Goal: Task Accomplishment & Management: Manage account settings

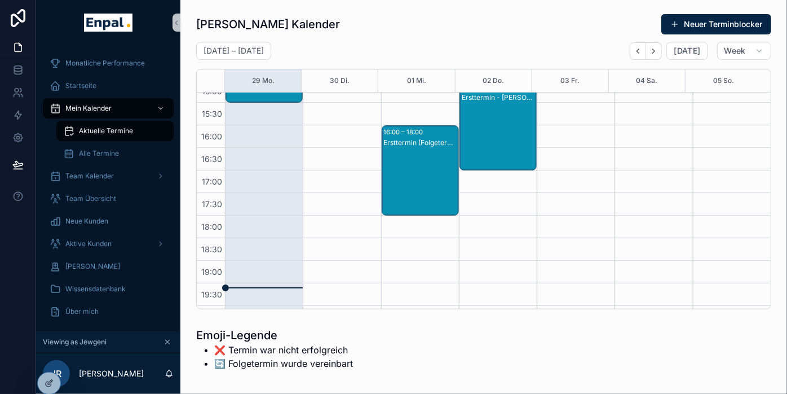
scroll to position [250, 0]
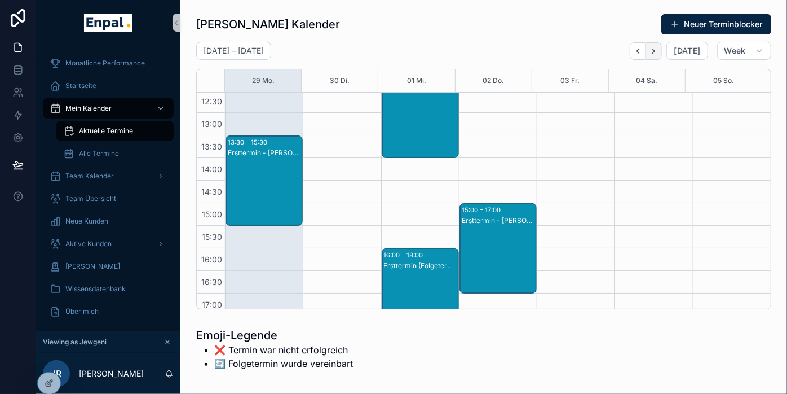
click at [658, 51] on icon "Next" at bounding box center [654, 51] width 8 height 8
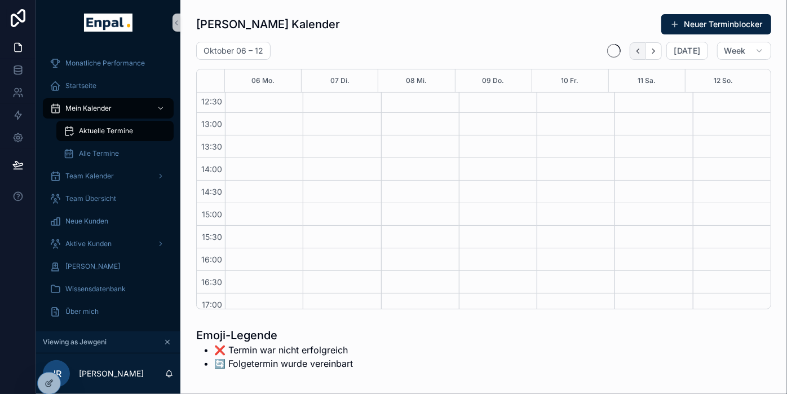
click at [638, 51] on icon "Back" at bounding box center [638, 51] width 8 height 8
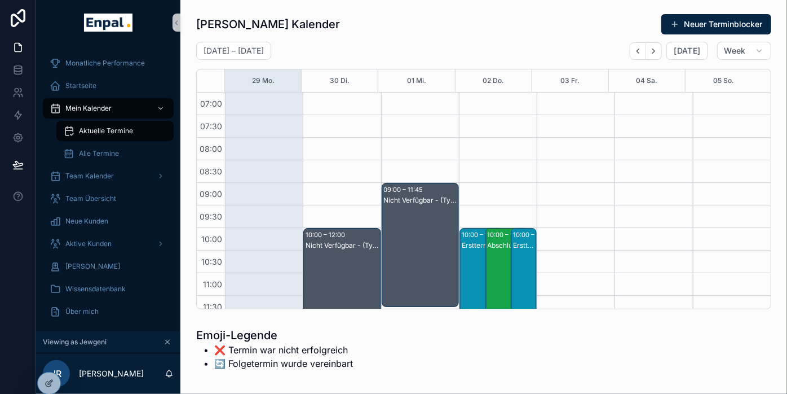
scroll to position [188, 0]
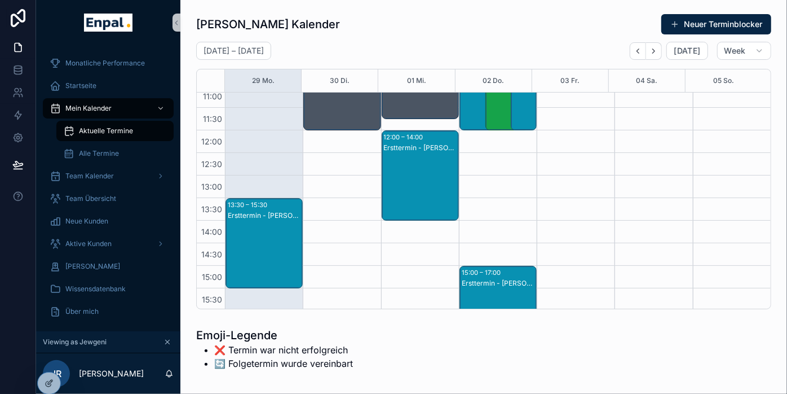
drag, startPoint x: 430, startPoint y: 177, endPoint x: 354, endPoint y: 179, distance: 76.2
click at [354, 179] on div "10:00 – 12:00 Nicht Verfügbar - (Tyll Remote Vorbereitung)" at bounding box center [342, 243] width 78 height 677
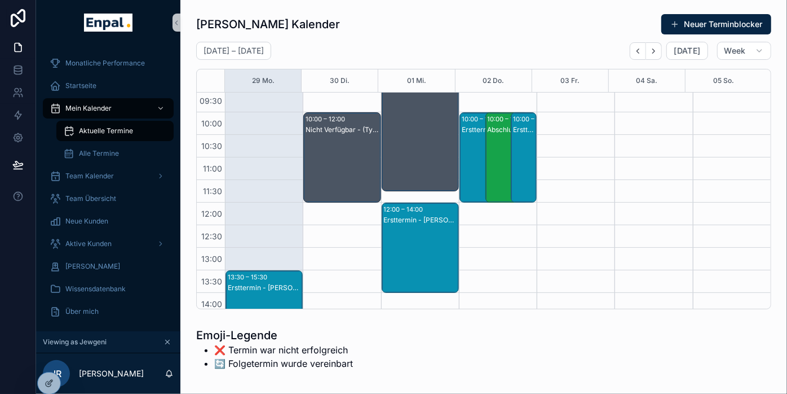
scroll to position [0, 0]
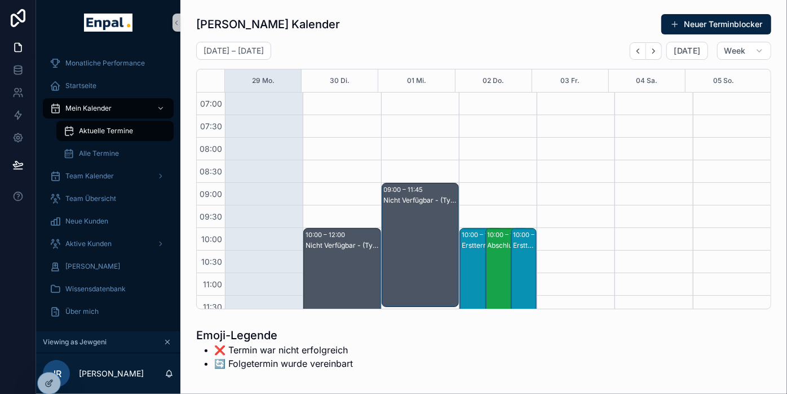
drag, startPoint x: 356, startPoint y: 180, endPoint x: 329, endPoint y: 149, distance: 41.2
